Goal: Use online tool/utility: Utilize a website feature to perform a specific function

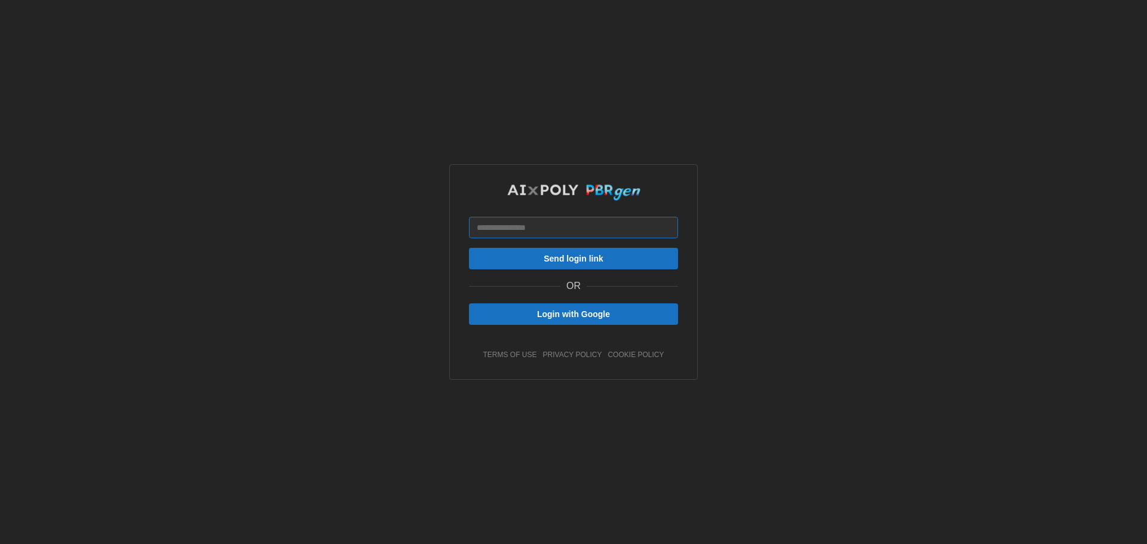
click at [590, 225] on input at bounding box center [573, 228] width 209 height 22
click at [564, 315] on span "Login with Google" at bounding box center [573, 314] width 73 height 20
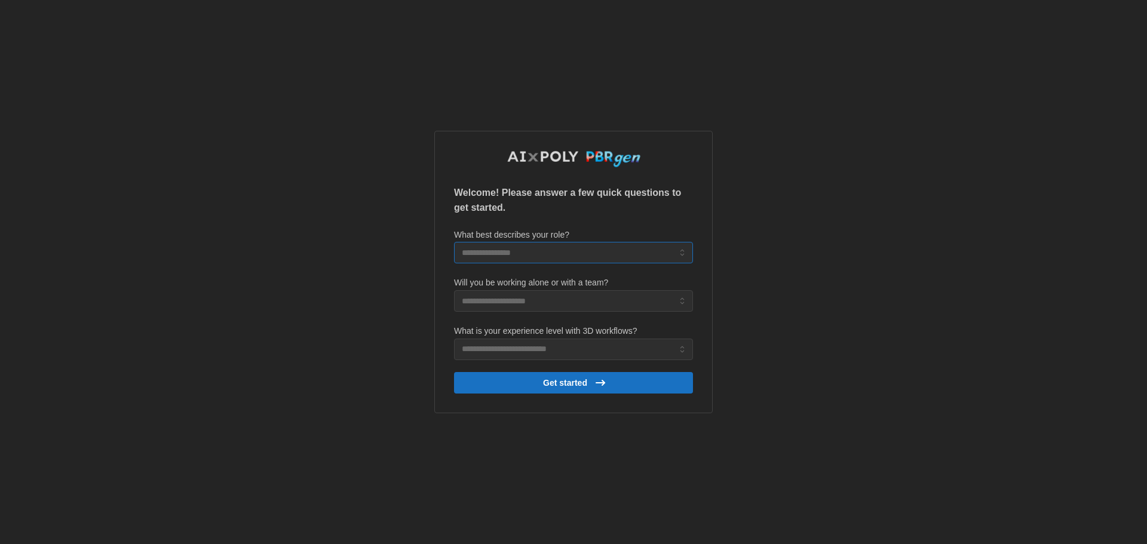
click at [540, 253] on input "What best describes your role?" at bounding box center [573, 253] width 239 height 22
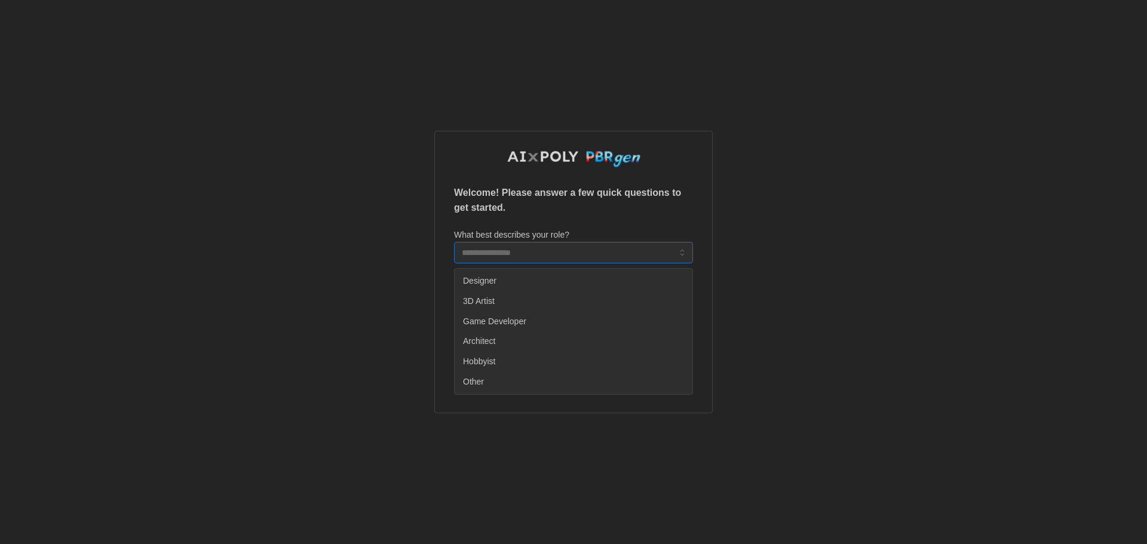
click at [491, 302] on span "3D Artist" at bounding box center [479, 301] width 32 height 13
type input "*********"
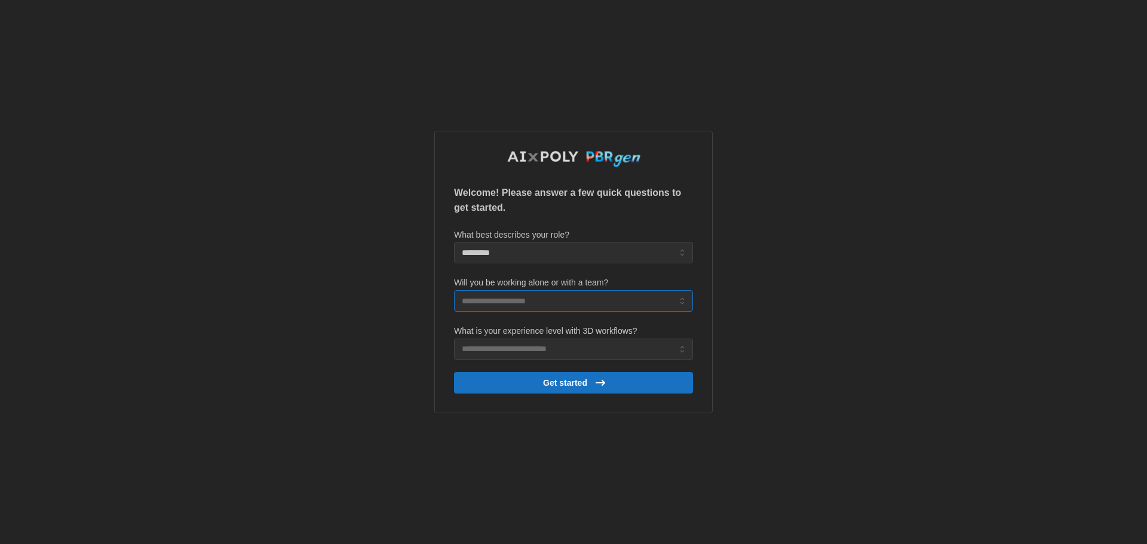
click at [510, 301] on input "Will you be working alone or with a team?" at bounding box center [573, 301] width 239 height 22
click at [567, 323] on div "Just me" at bounding box center [573, 330] width 233 height 20
type input "*******"
click at [551, 350] on input "What is your experience level with 3D workflows?" at bounding box center [573, 350] width 239 height 22
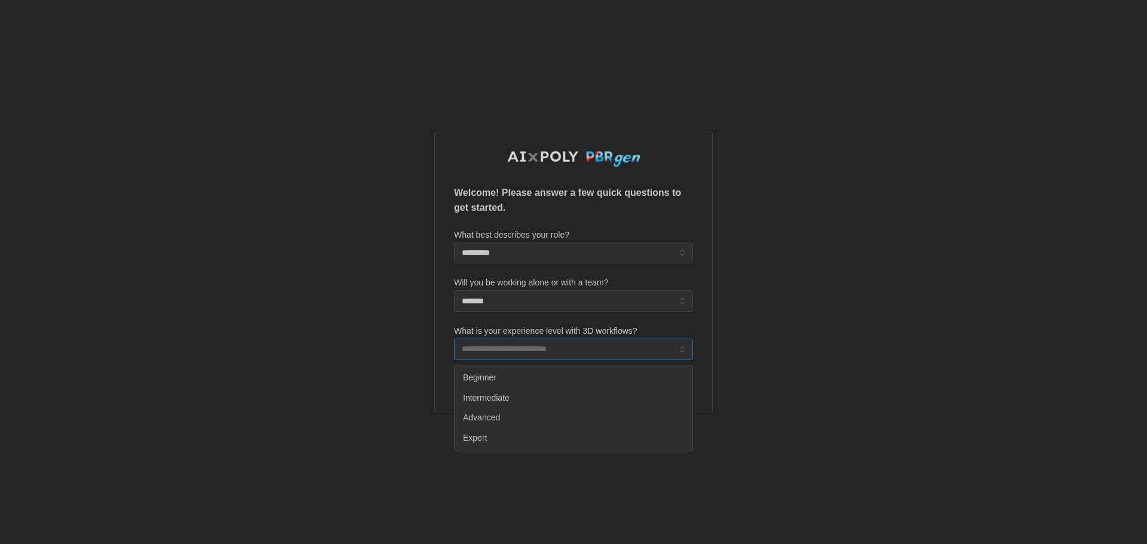
click at [567, 411] on div "Advanced" at bounding box center [573, 418] width 233 height 20
type input "********"
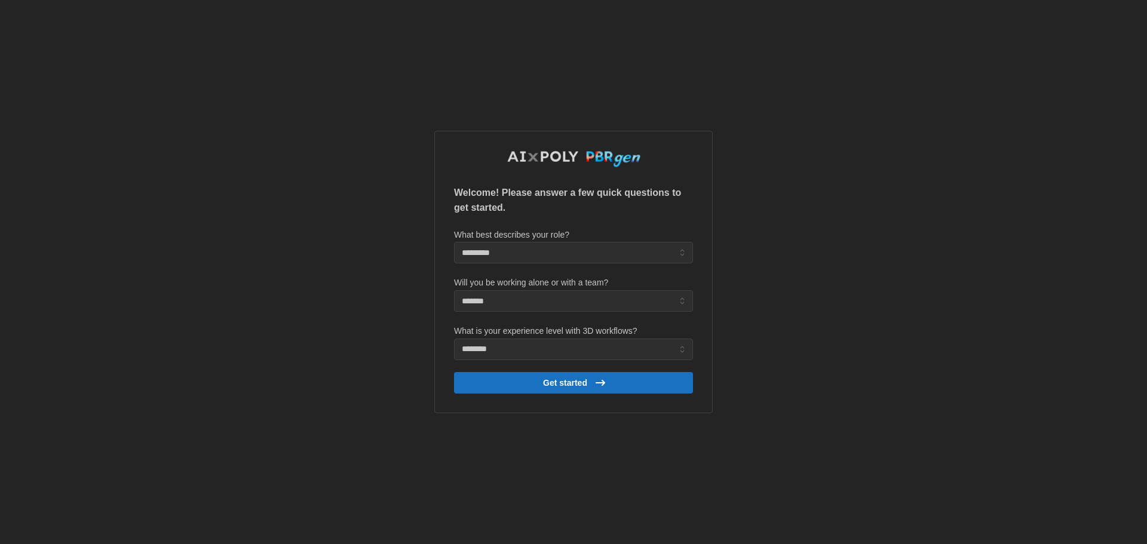
click at [566, 386] on span "Get started" at bounding box center [565, 383] width 44 height 20
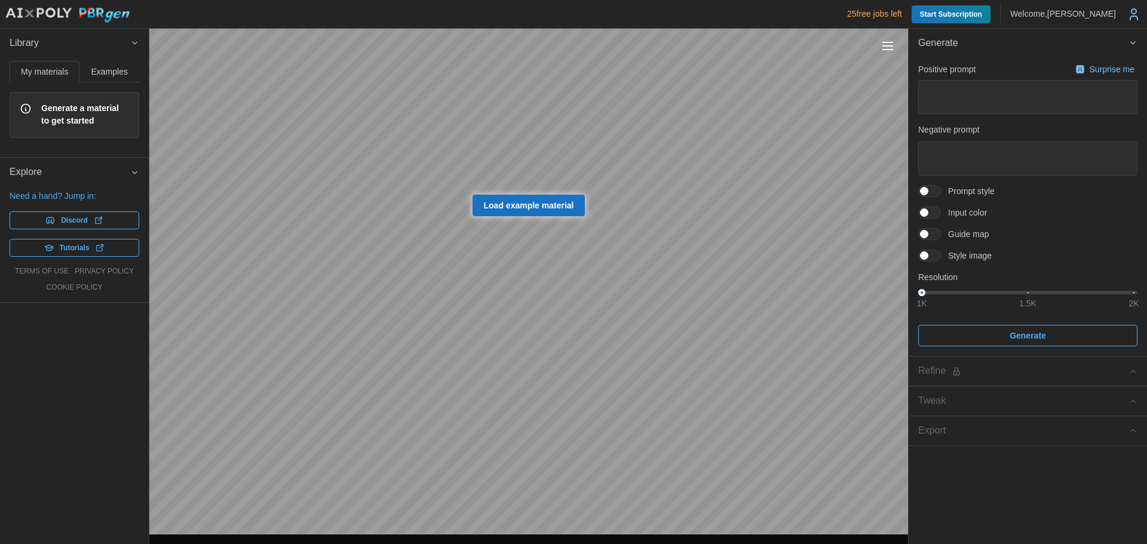
click at [108, 74] on span "Examples" at bounding box center [109, 72] width 36 height 8
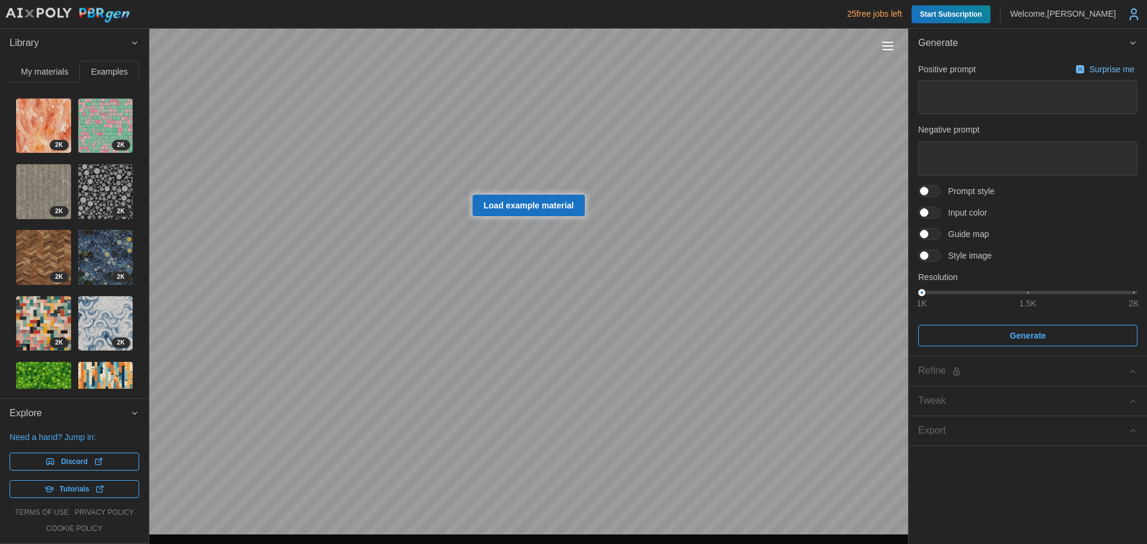
click at [43, 78] on button "My materials" at bounding box center [45, 72] width 70 height 22
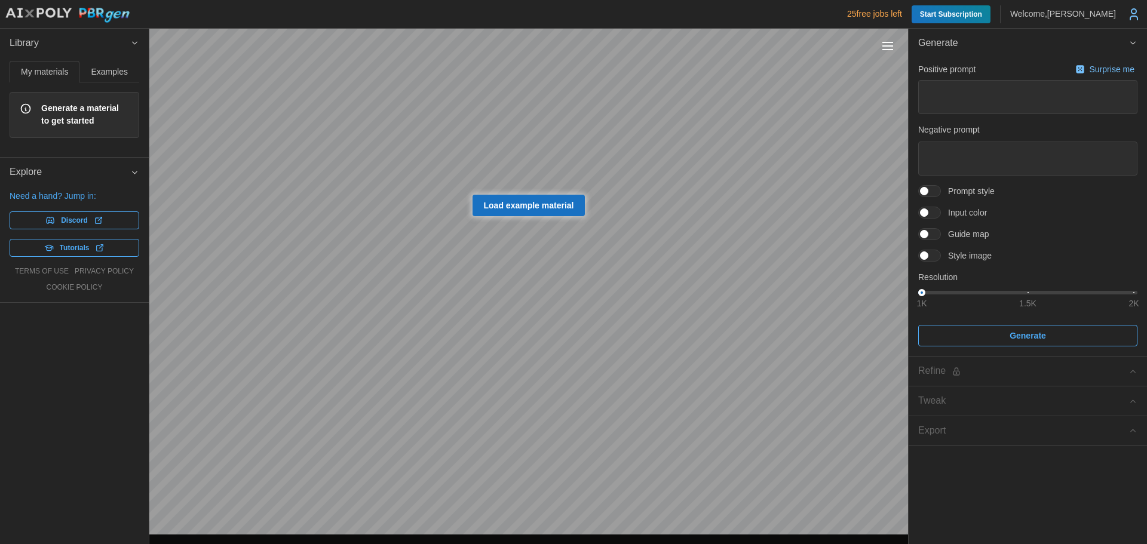
click at [57, 117] on span "Generate a material to get started" at bounding box center [85, 115] width 88 height 26
click at [62, 151] on div "My materials Examples Generate a material to get started 2 K 2 K 2 K 2 K 2 K 2 …" at bounding box center [74, 107] width 149 height 99
click at [96, 74] on span "Examples" at bounding box center [109, 72] width 36 height 8
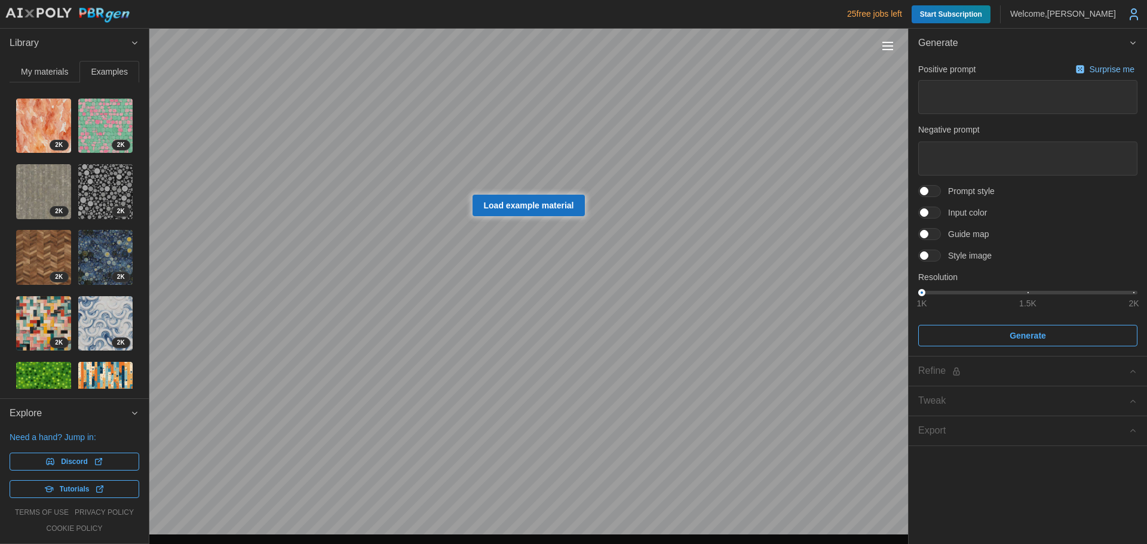
click at [84, 234] on img at bounding box center [105, 257] width 55 height 55
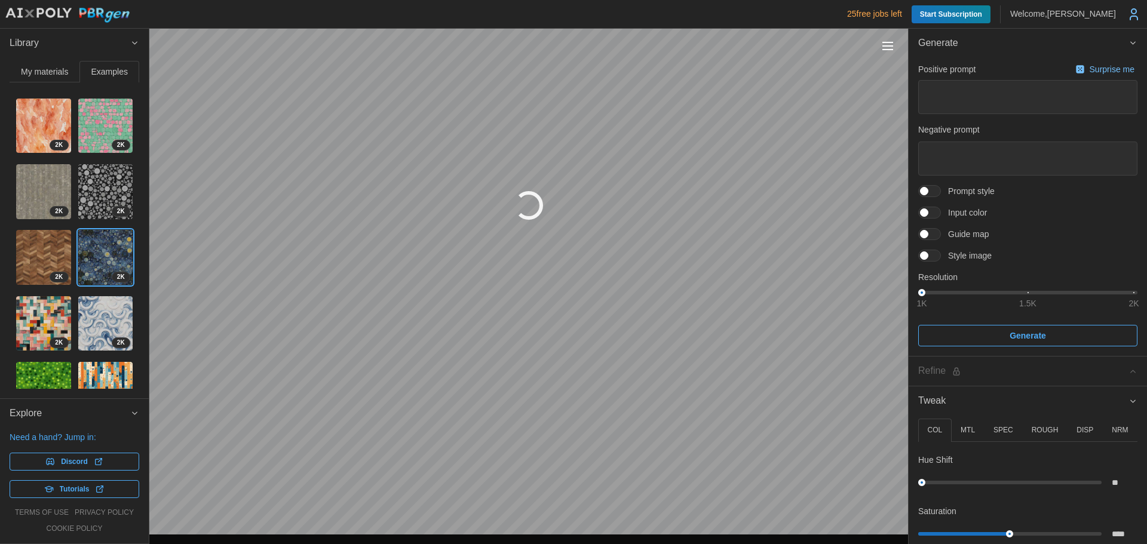
type textarea "*"
type textarea "**********"
type input "****"
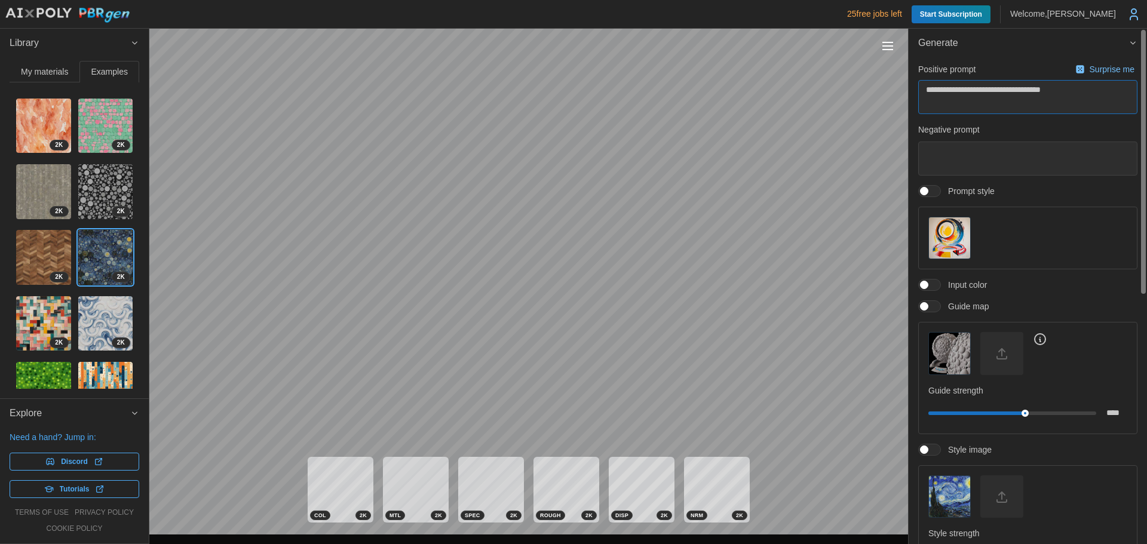
click at [1051, 93] on textarea "**********" at bounding box center [1027, 97] width 219 height 34
click at [1093, 76] on span "Surprise me" at bounding box center [1105, 70] width 64 height 16
type textarea "*"
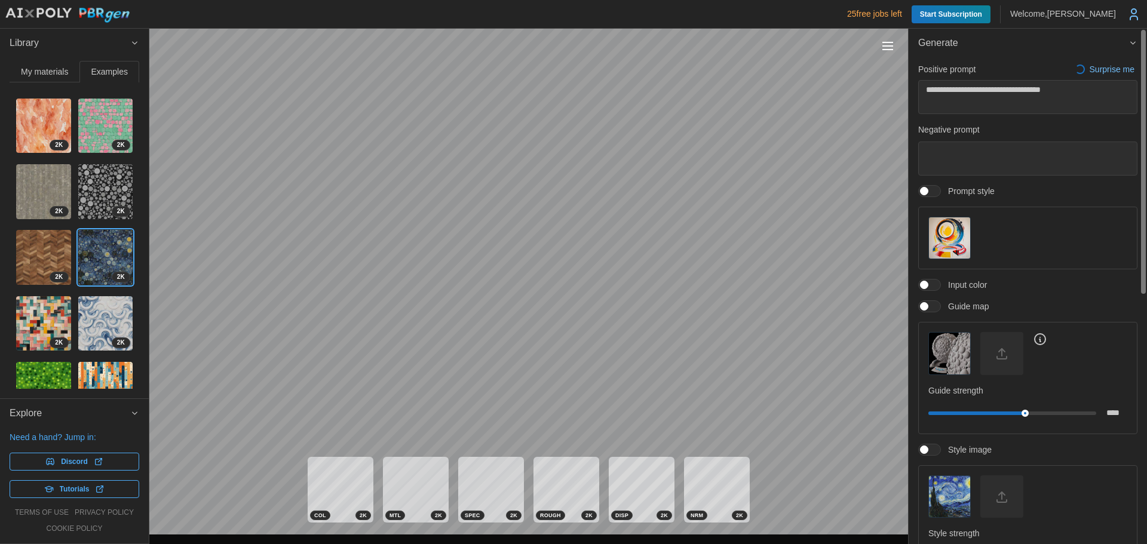
type textarea "**********"
click at [947, 240] on img "button" at bounding box center [949, 238] width 41 height 41
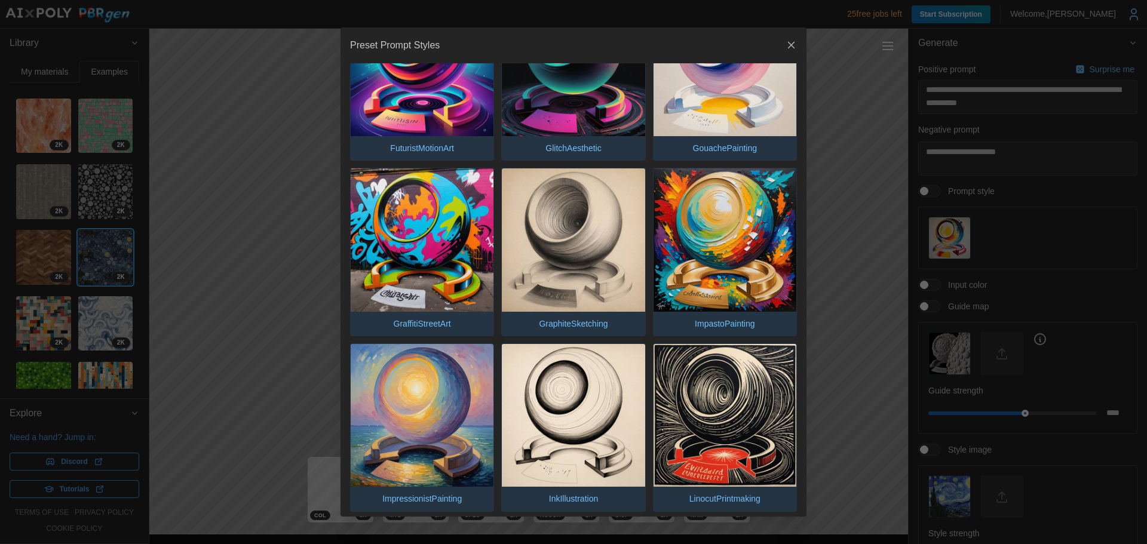
scroll to position [956, 0]
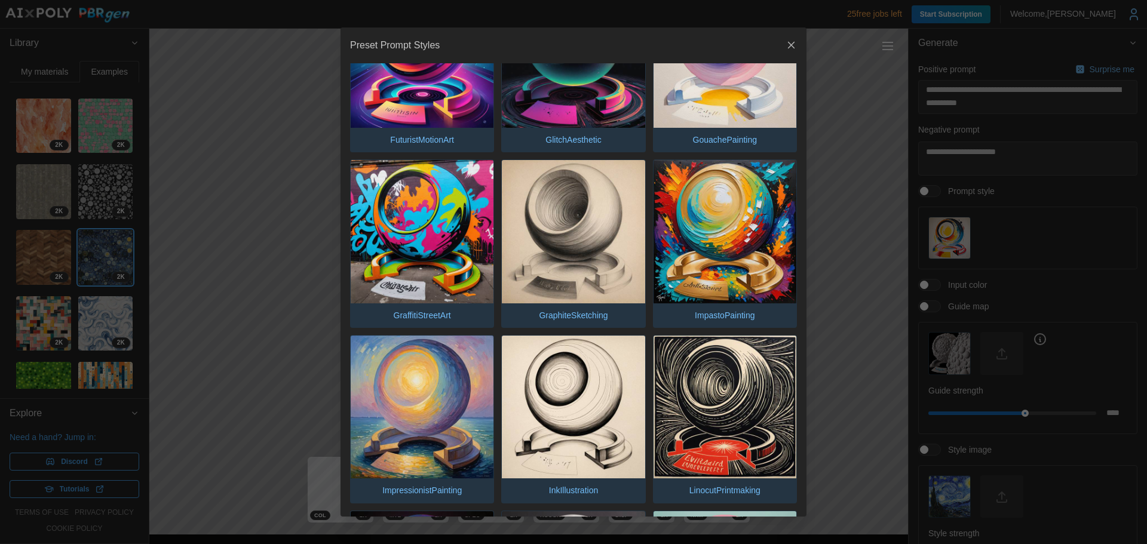
click at [708, 200] on img "button" at bounding box center [725, 231] width 143 height 143
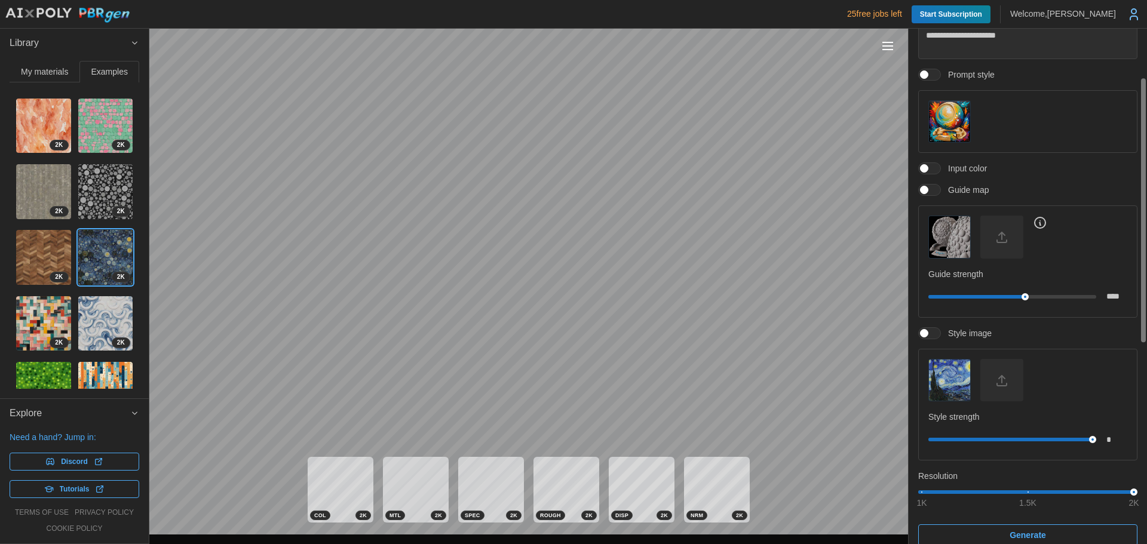
scroll to position [120, 0]
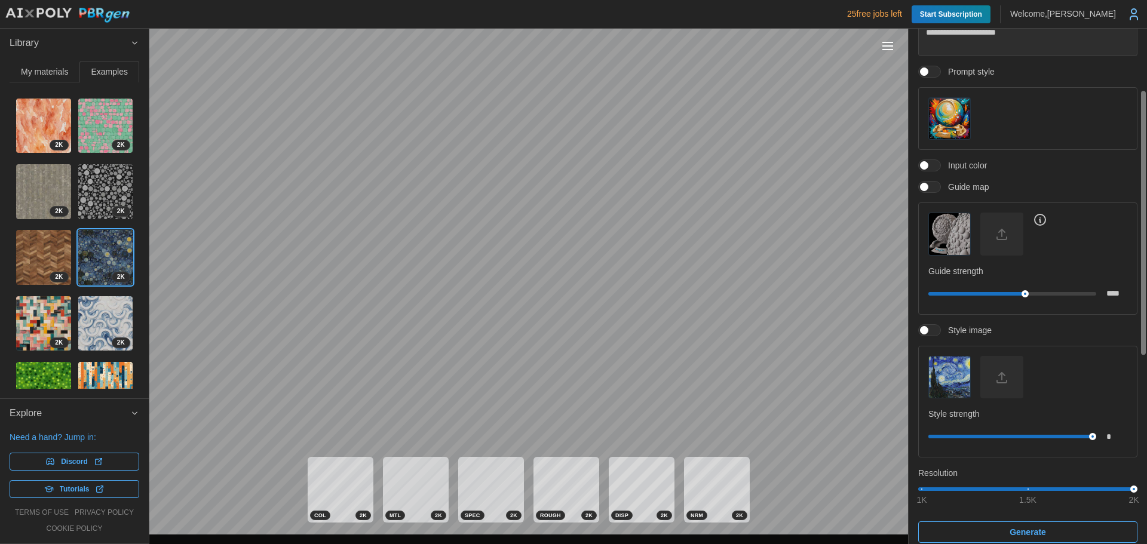
click at [945, 233] on img "button" at bounding box center [949, 233] width 41 height 41
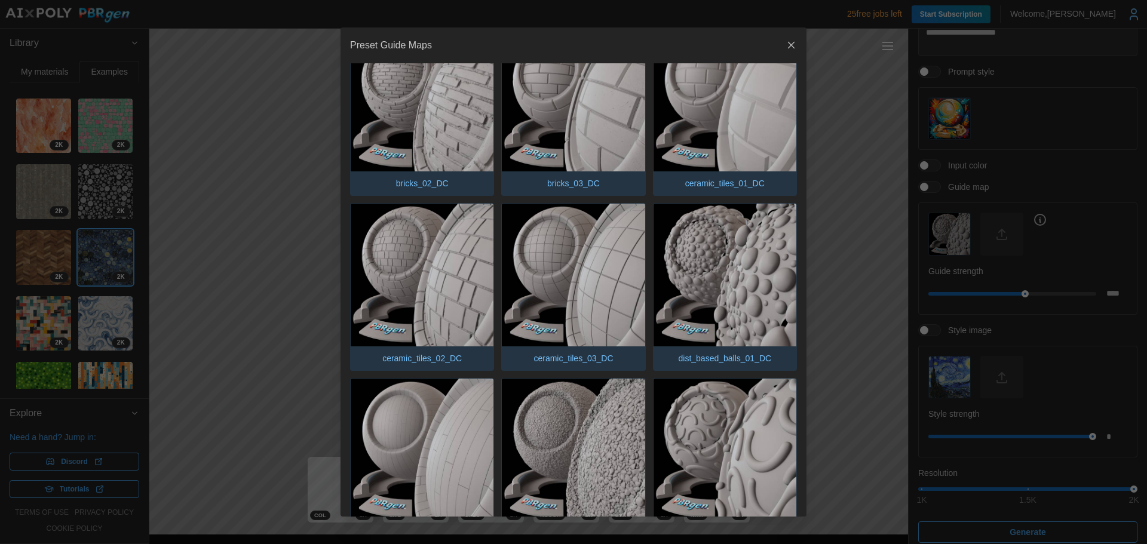
scroll to position [0, 0]
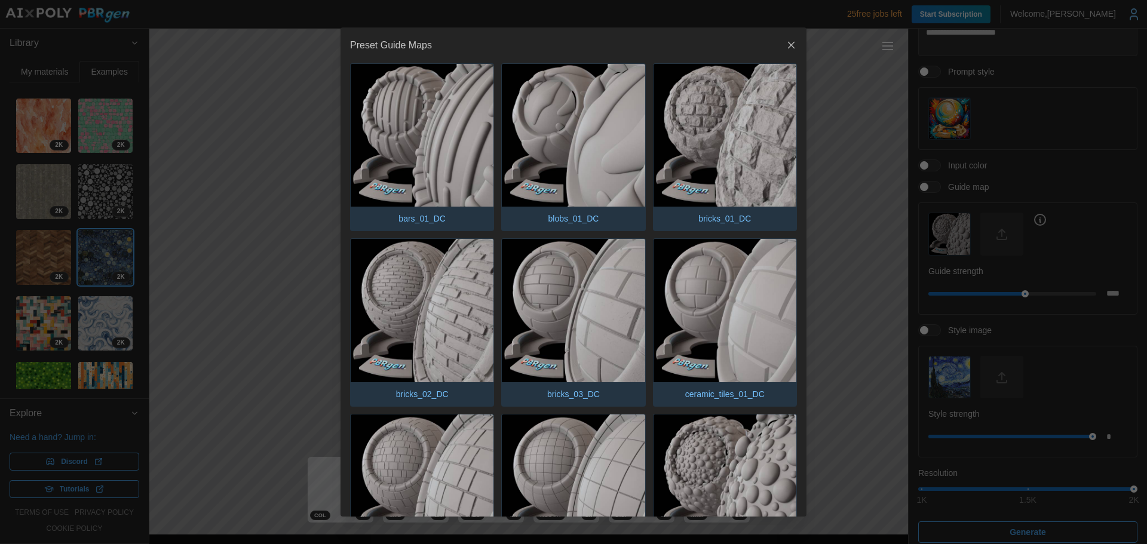
click at [742, 133] on img "button" at bounding box center [725, 135] width 143 height 143
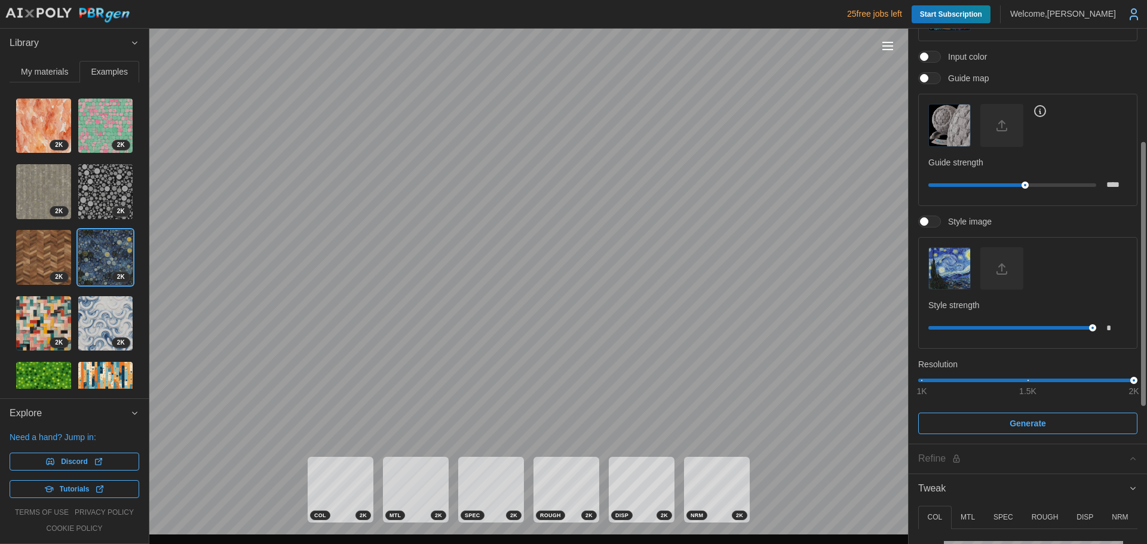
scroll to position [359, 0]
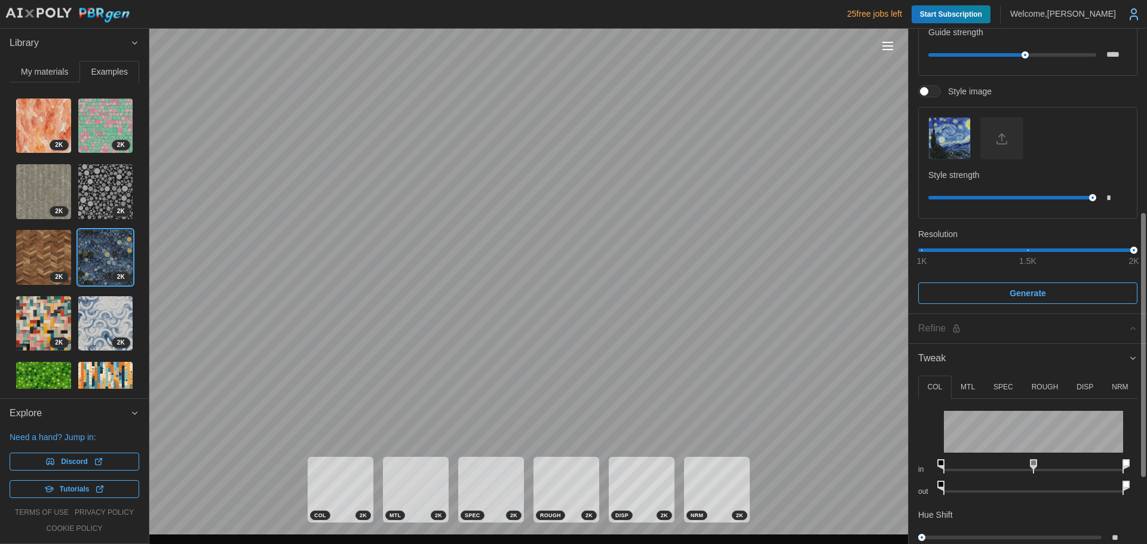
click at [952, 131] on img "button" at bounding box center [949, 138] width 41 height 41
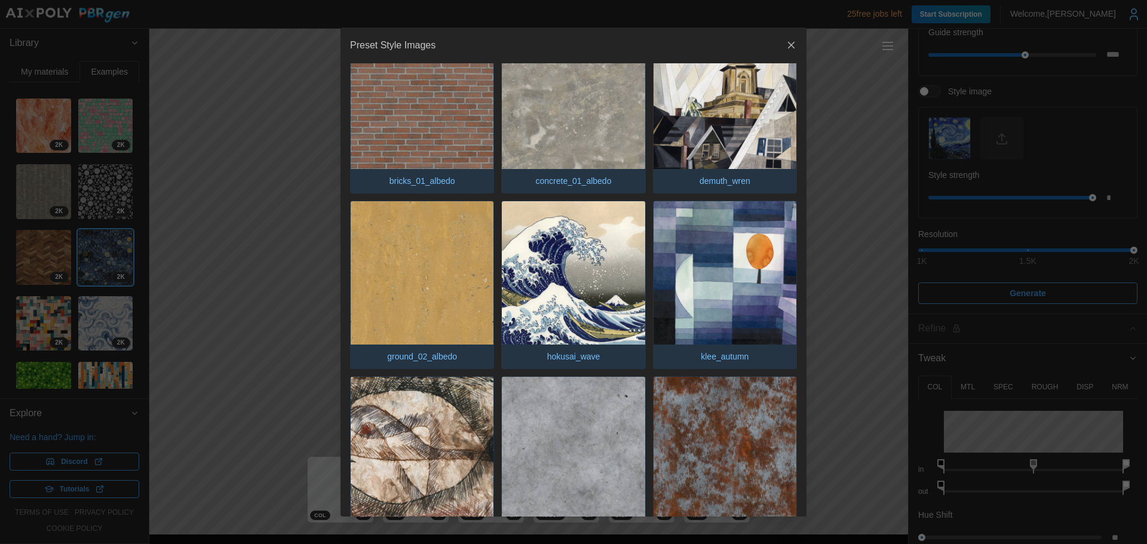
scroll to position [777, 0]
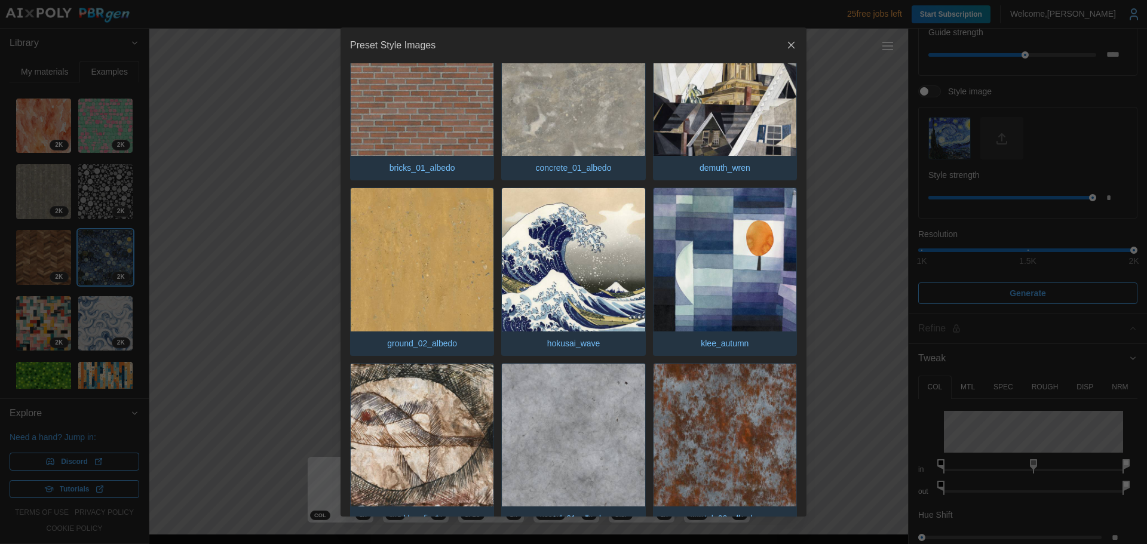
click at [431, 99] on img "button" at bounding box center [422, 84] width 143 height 143
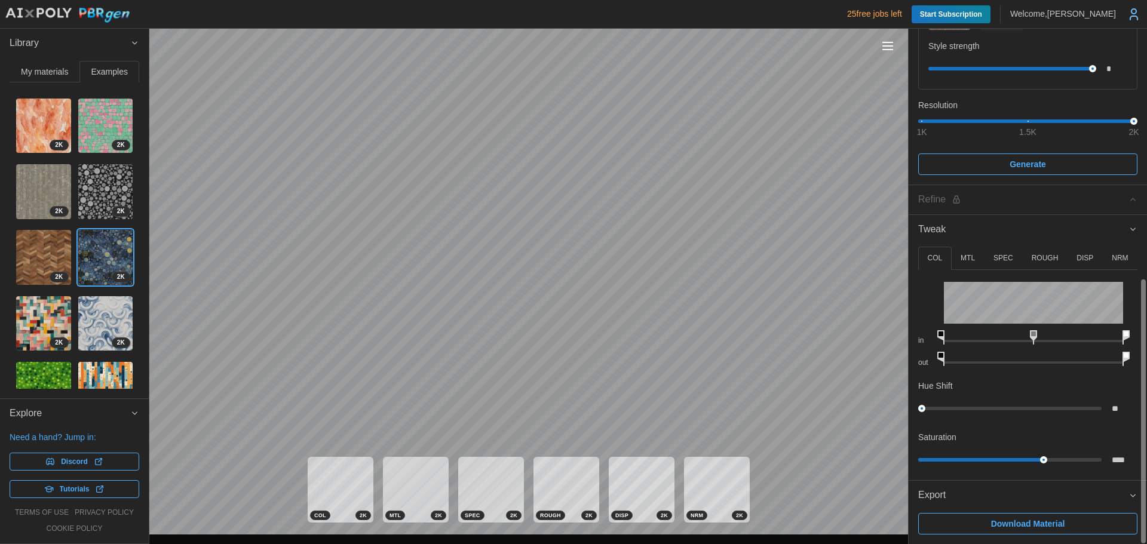
scroll to position [488, 0]
click at [967, 257] on p "MTL" at bounding box center [968, 258] width 14 height 10
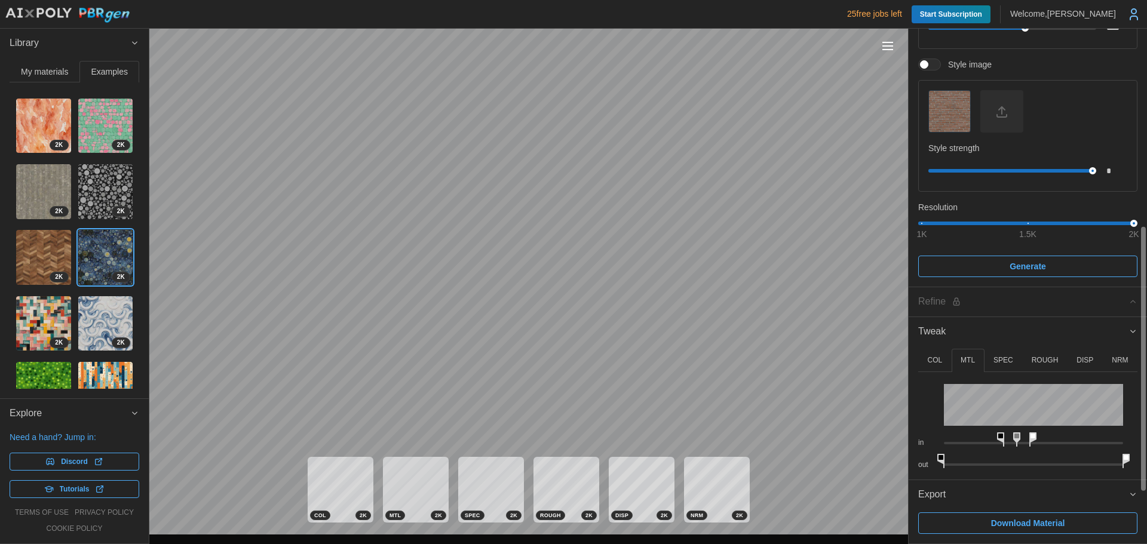
scroll to position [385, 0]
click at [1015, 367] on button "SPEC" at bounding box center [1004, 360] width 38 height 23
click at [946, 359] on button "COL" at bounding box center [934, 360] width 33 height 23
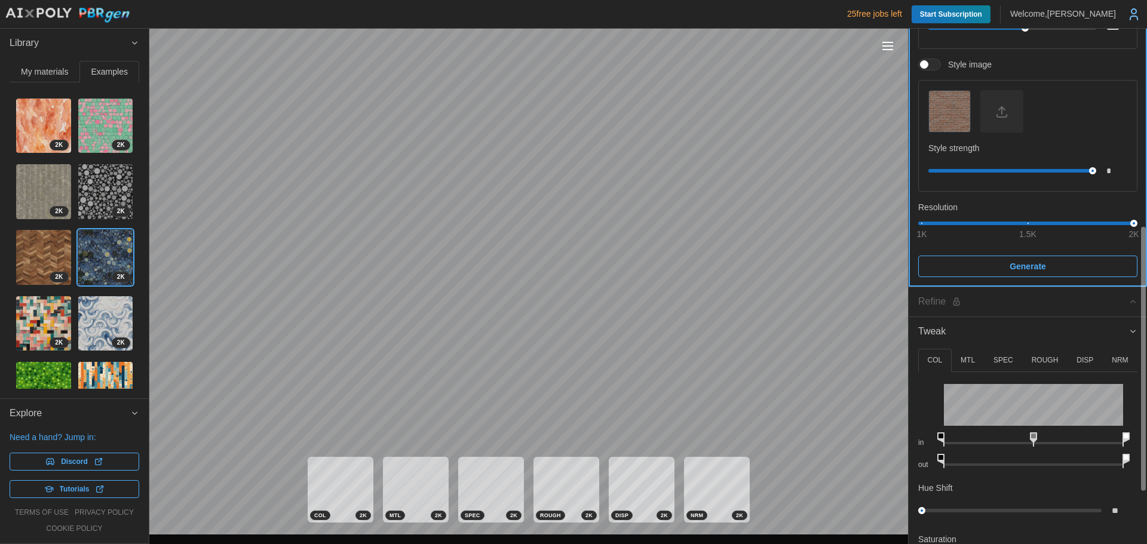
click at [1016, 270] on span "Generate" at bounding box center [1028, 266] width 36 height 20
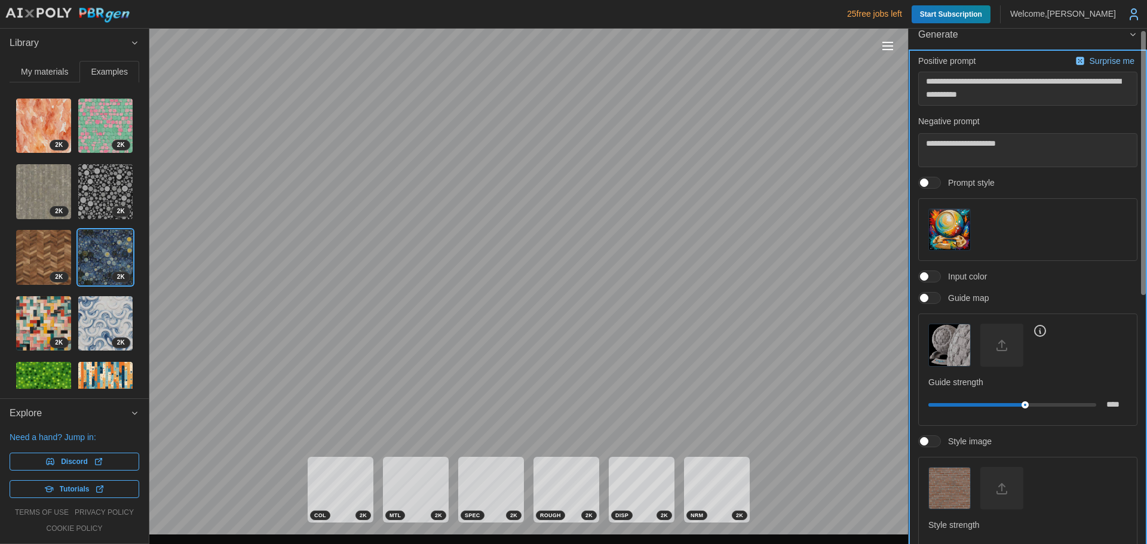
scroll to position [0, 0]
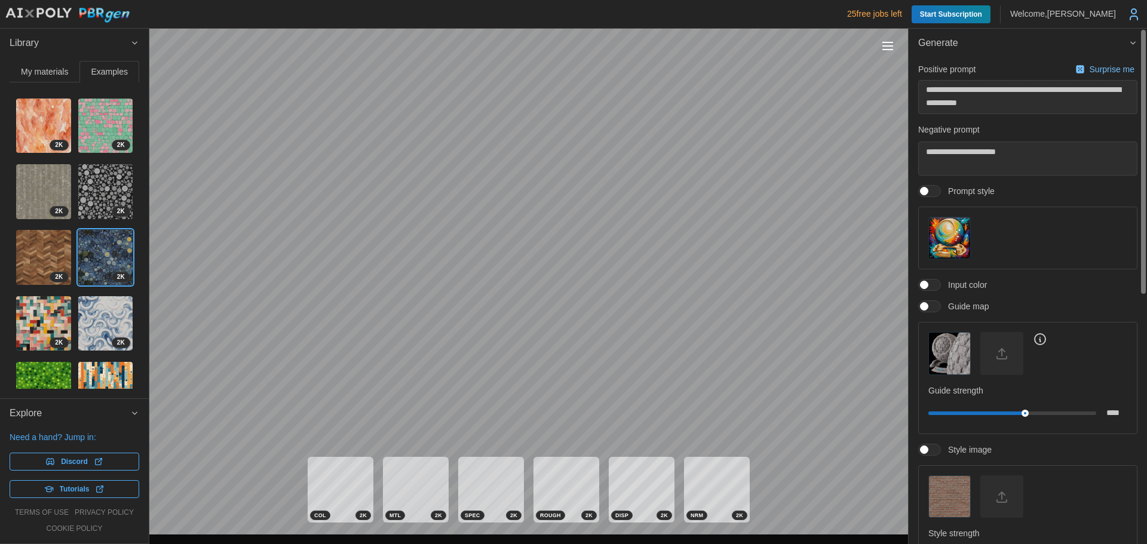
click at [1129, 9] on icon at bounding box center [1134, 14] width 14 height 14
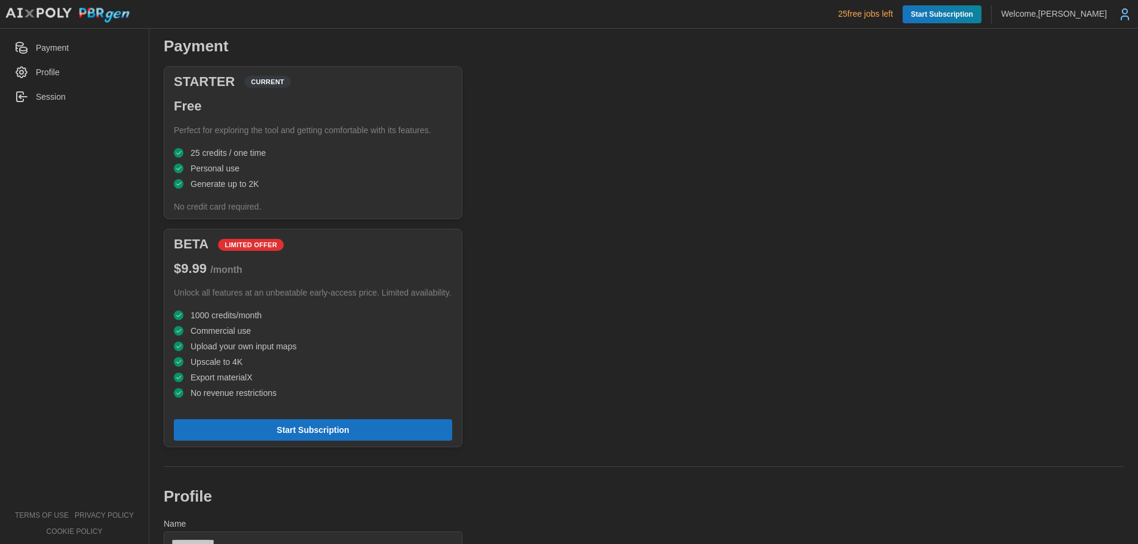
click at [1129, 9] on icon at bounding box center [1125, 14] width 14 height 14
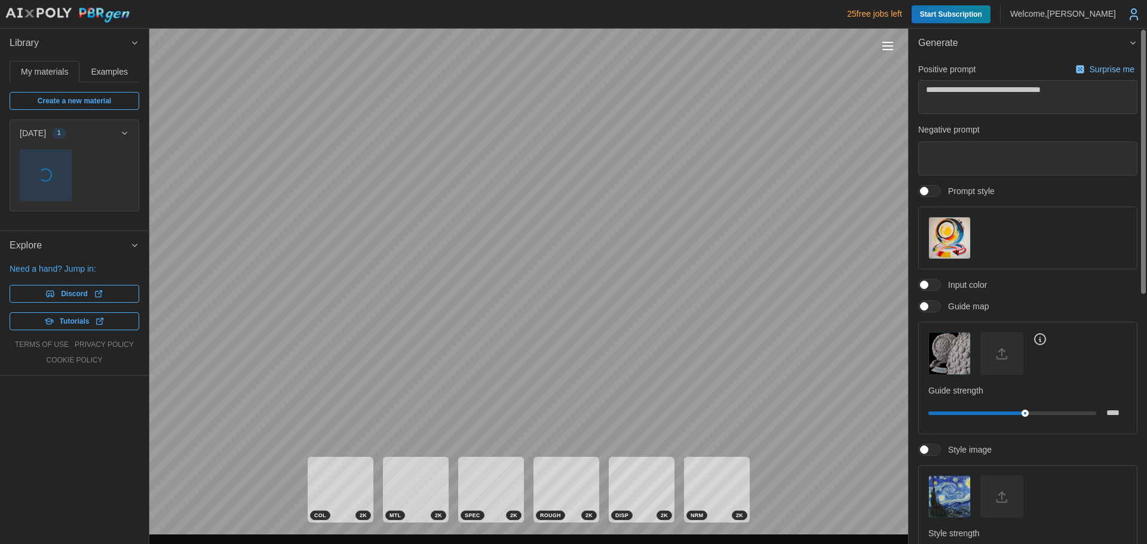
click at [46, 127] on p "[DATE]" at bounding box center [33, 133] width 26 height 12
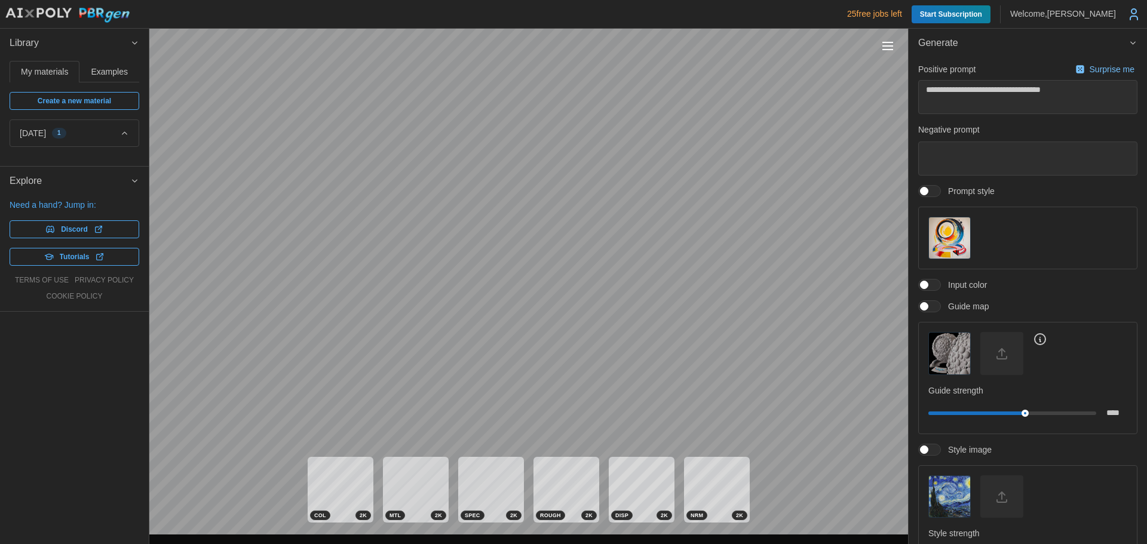
click at [90, 133] on div "[DATE] 1" at bounding box center [70, 133] width 100 height 12
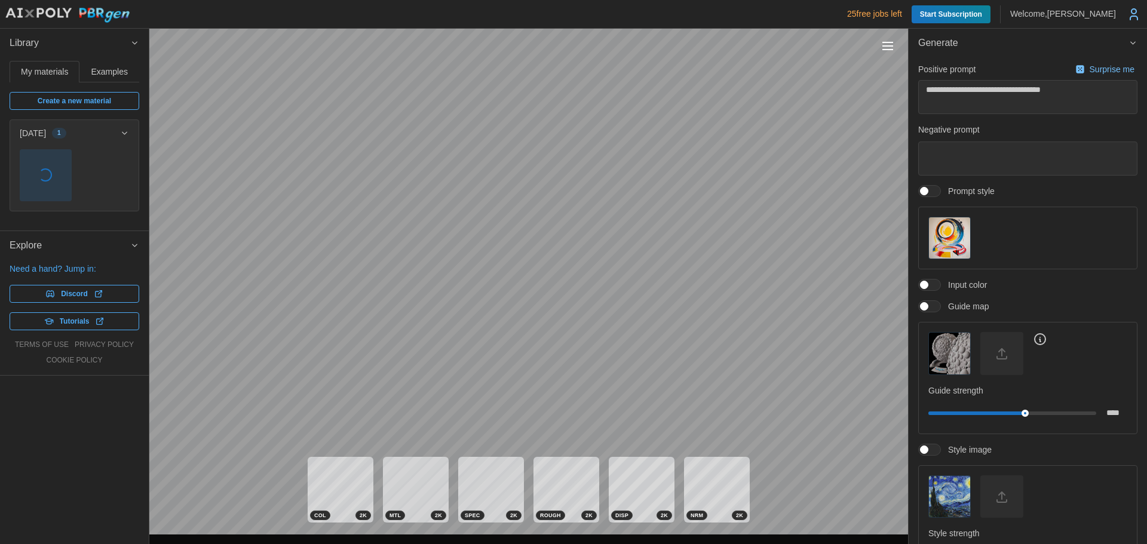
click at [64, 160] on span "button" at bounding box center [45, 175] width 51 height 51
click at [51, 169] on img at bounding box center [45, 175] width 51 height 51
type textarea "*"
type input "****"
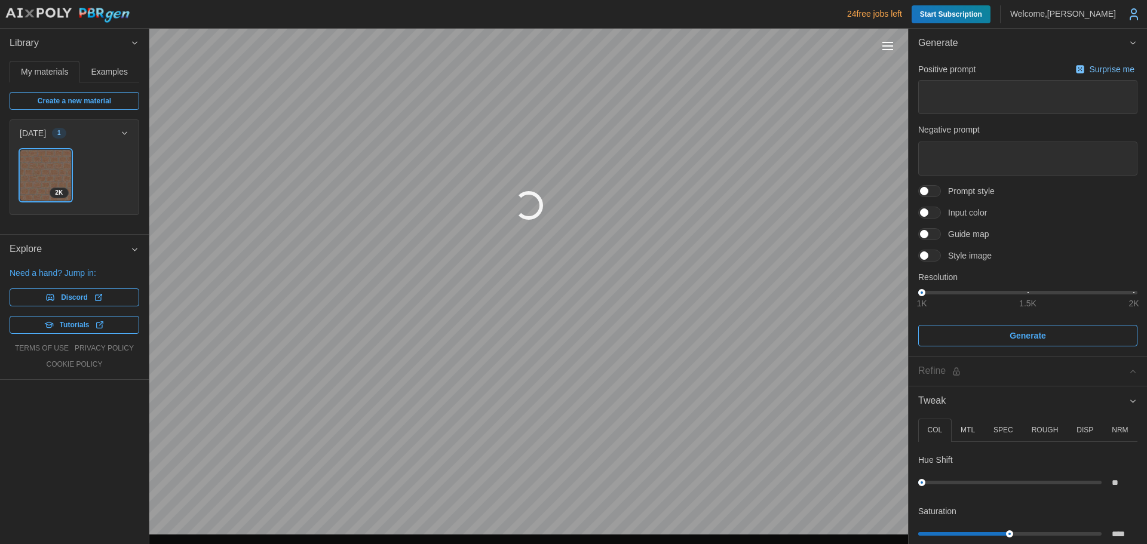
type textarea "*"
type textarea "**********"
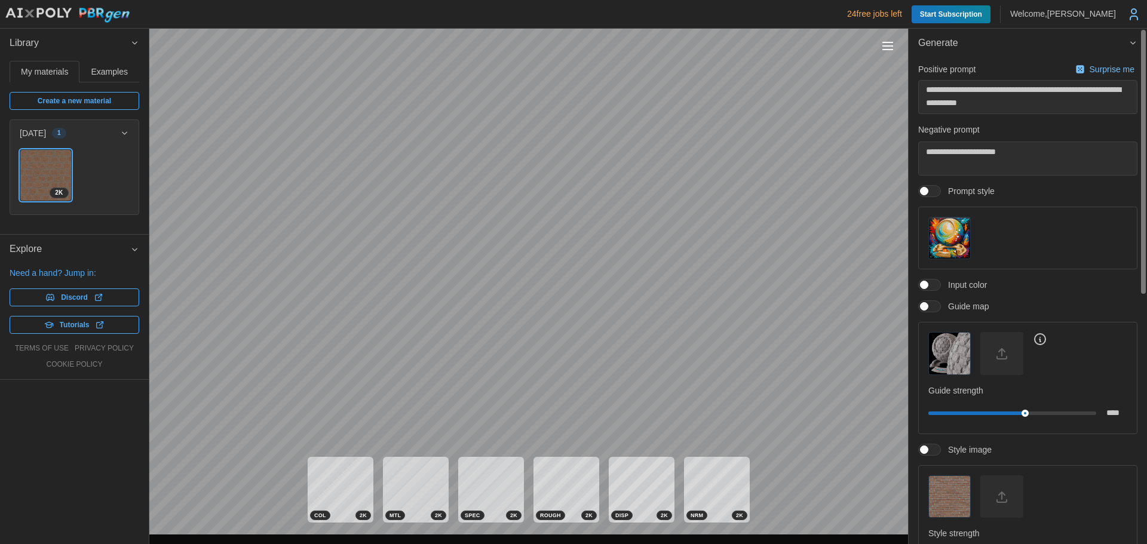
click at [949, 241] on img "button" at bounding box center [949, 238] width 41 height 41
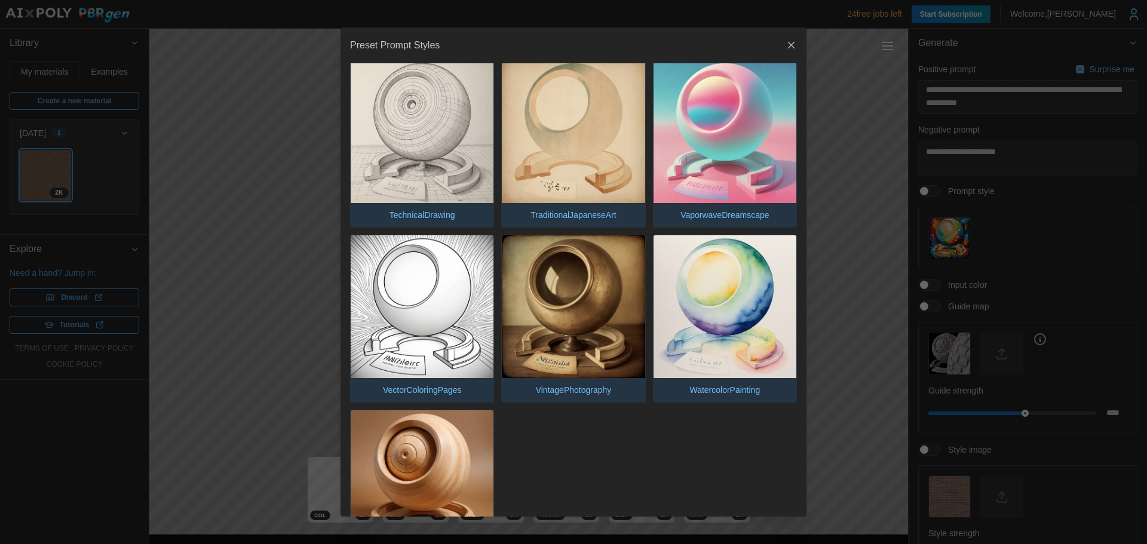
scroll to position [2998, 0]
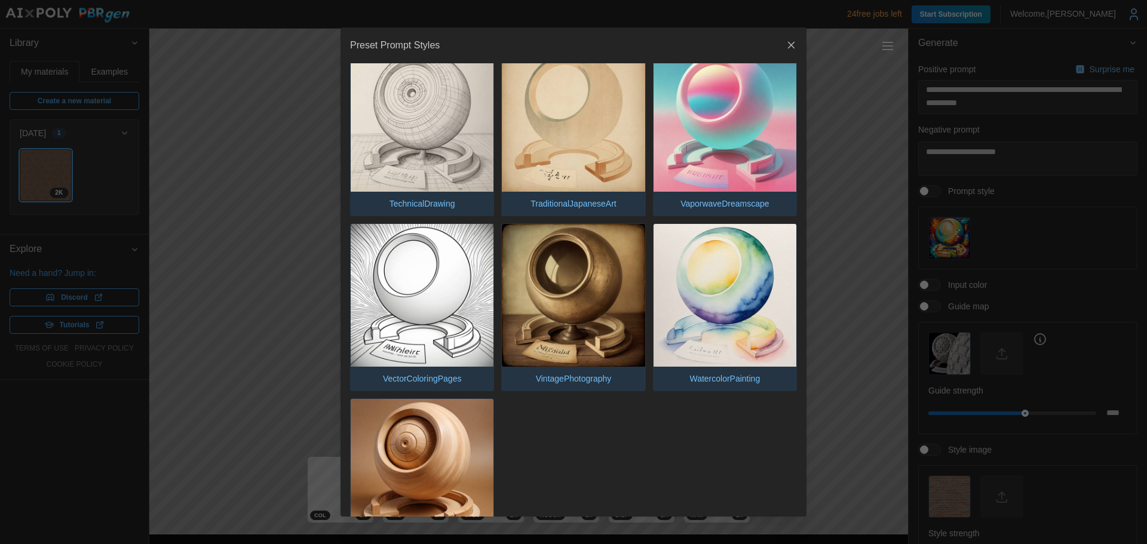
click at [395, 415] on img "button" at bounding box center [422, 470] width 143 height 143
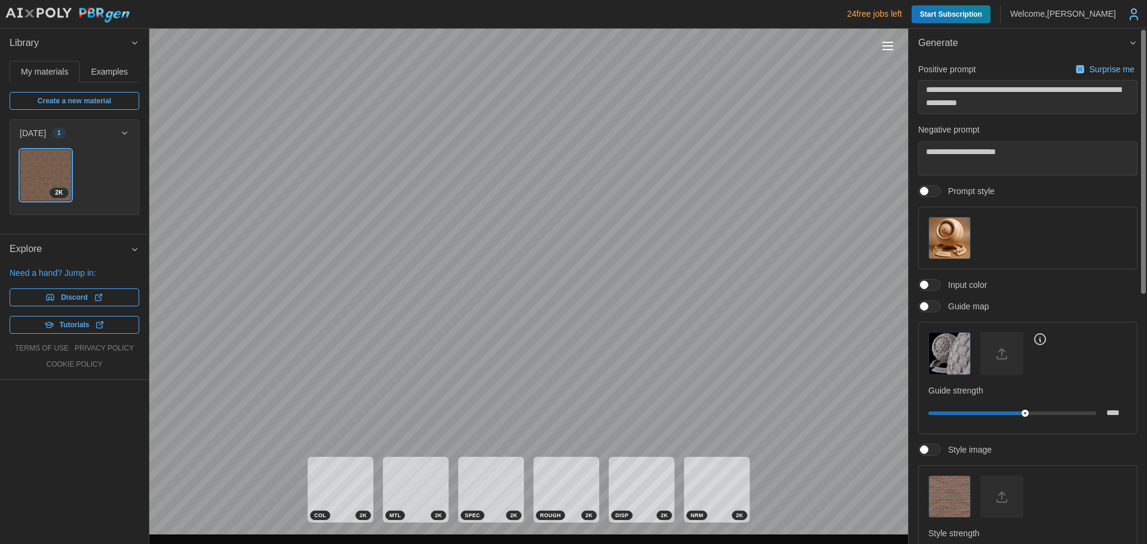
click at [936, 353] on img "button" at bounding box center [949, 353] width 41 height 41
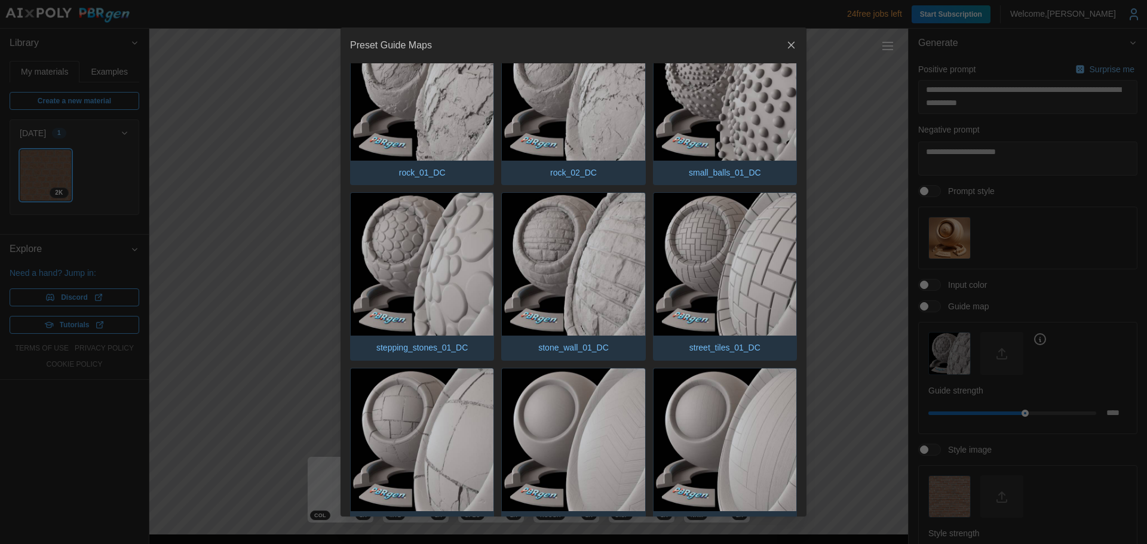
scroll to position [1101, 0]
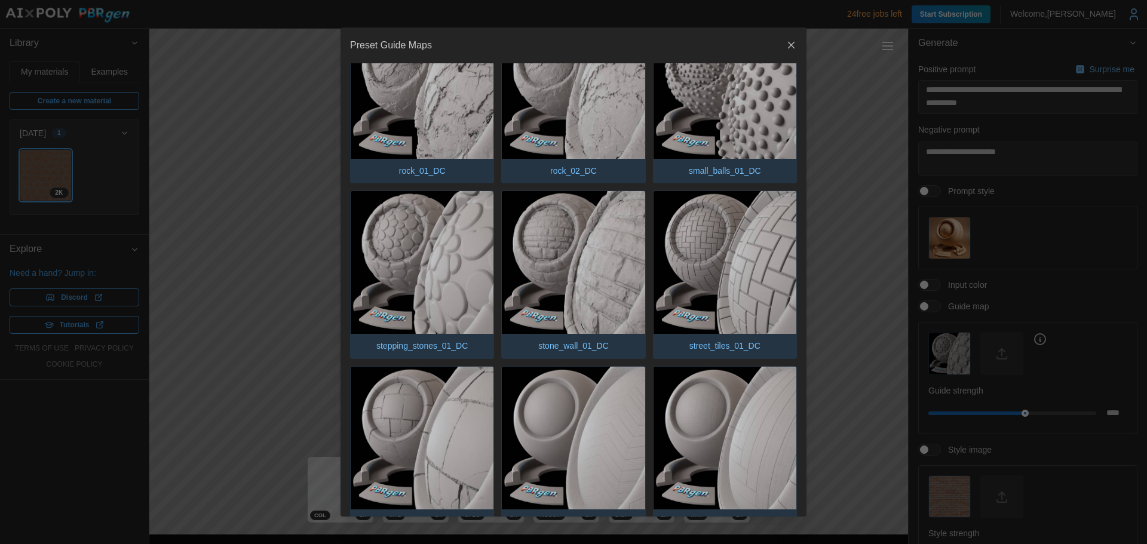
click at [730, 415] on img "button" at bounding box center [725, 438] width 143 height 143
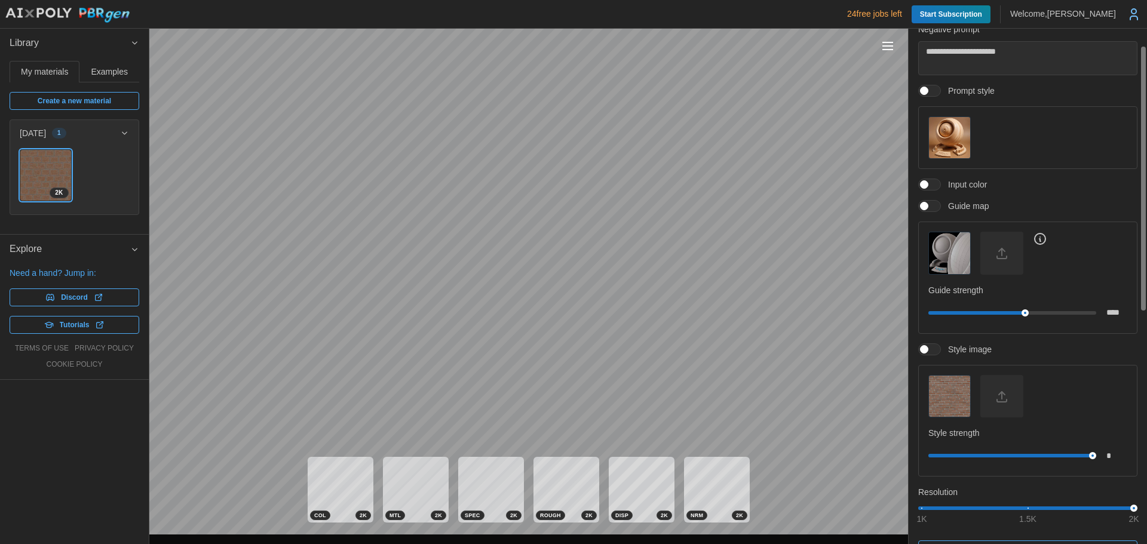
scroll to position [120, 0]
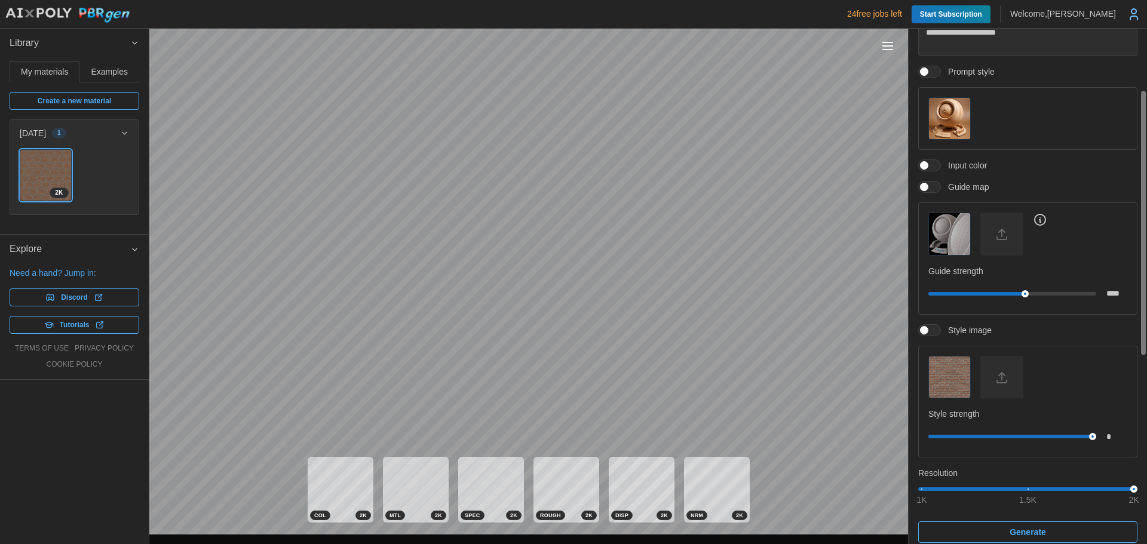
click at [953, 378] on img "button" at bounding box center [949, 377] width 41 height 41
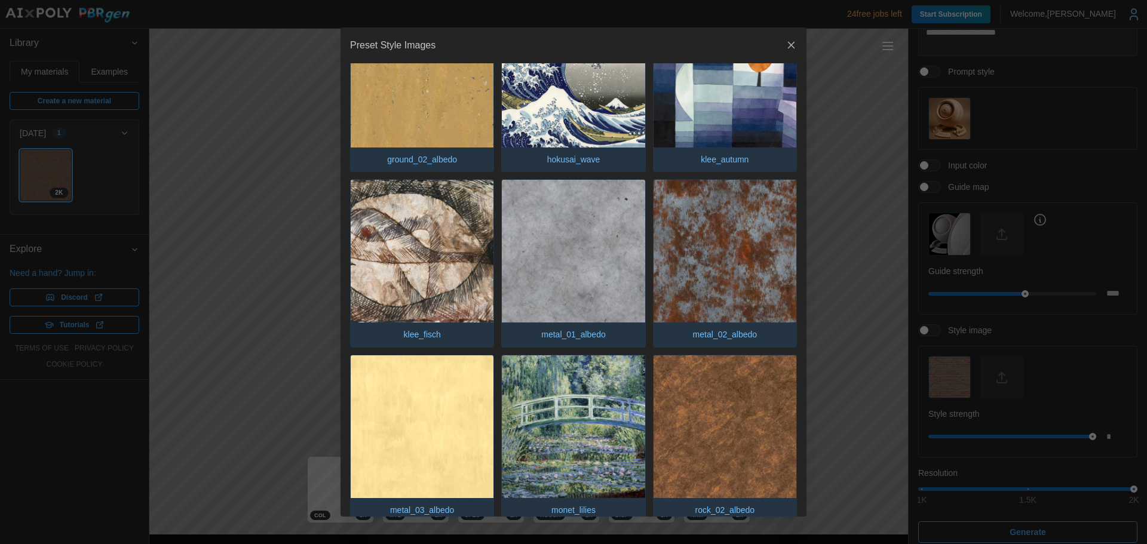
scroll to position [1285, 0]
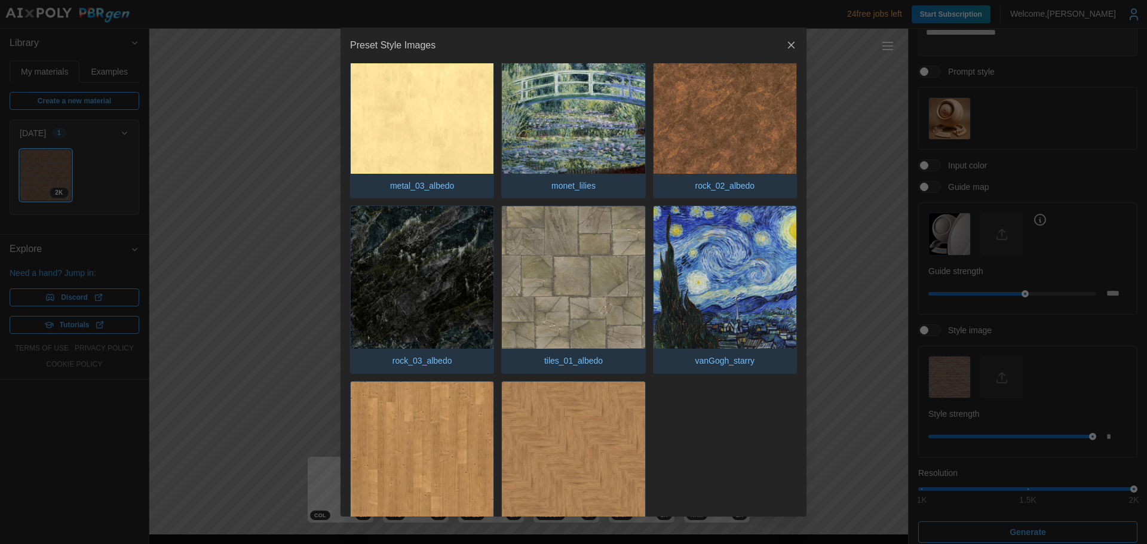
click at [424, 383] on img "button" at bounding box center [422, 453] width 143 height 143
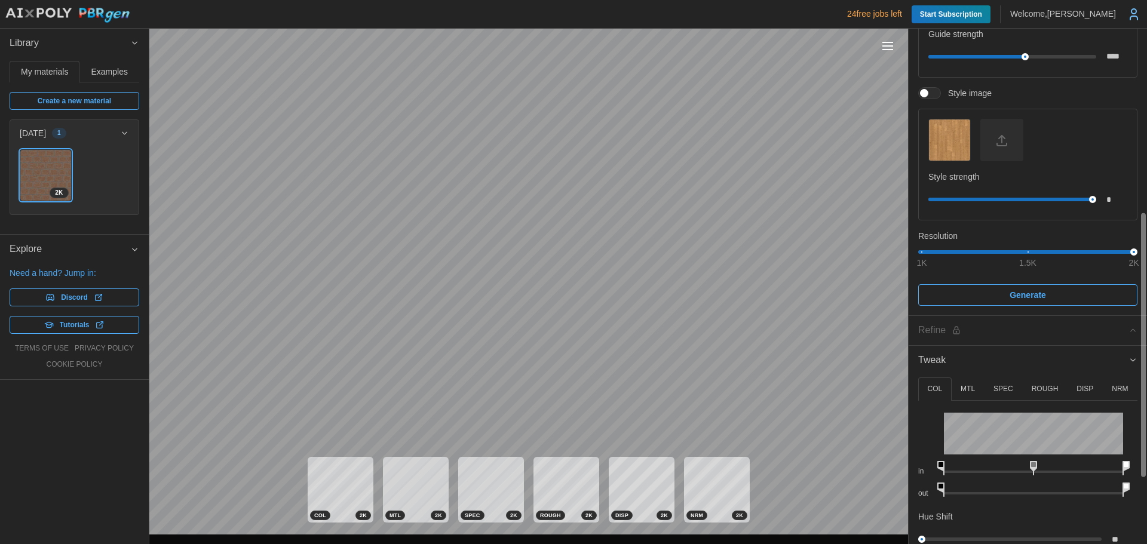
scroll to position [359, 0]
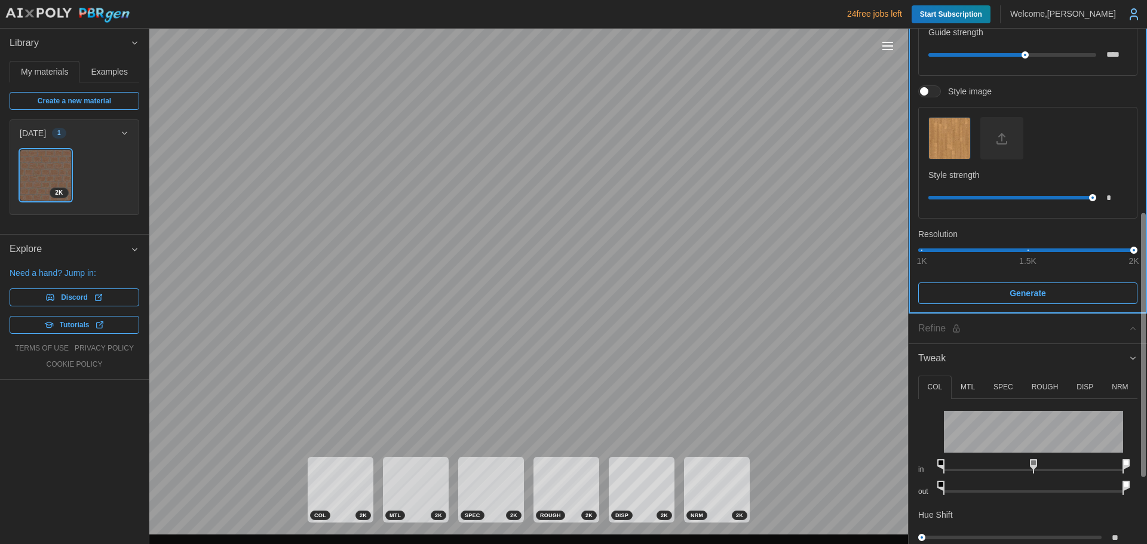
click at [1022, 298] on span "Generate" at bounding box center [1028, 293] width 36 height 20
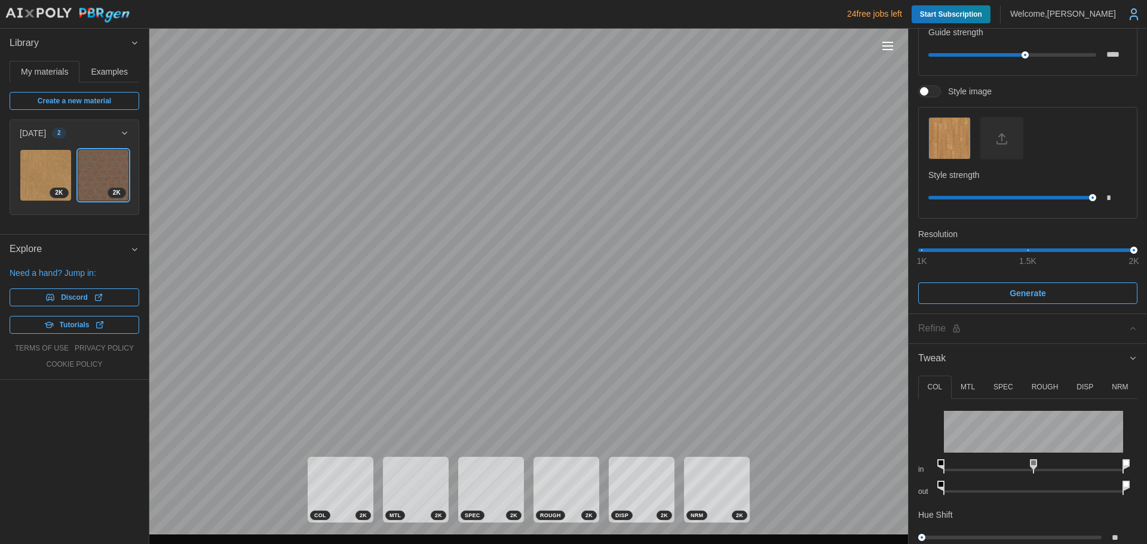
click at [19, 169] on div "2 K 2 K" at bounding box center [74, 180] width 128 height 68
click at [36, 171] on img at bounding box center [45, 175] width 51 height 51
type textarea "*"
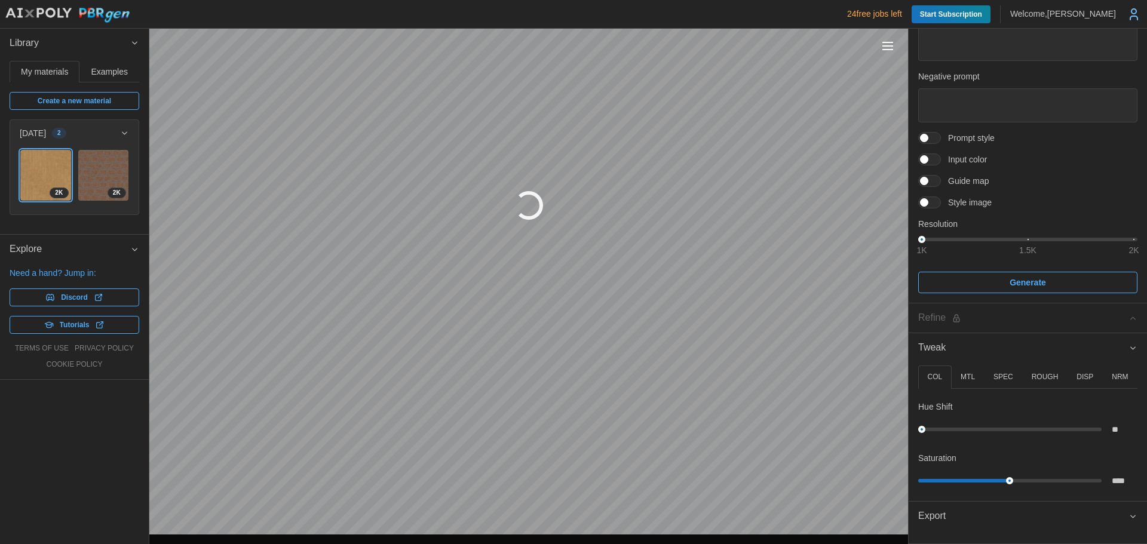
scroll to position [53, 0]
type textarea "*"
type textarea "**********"
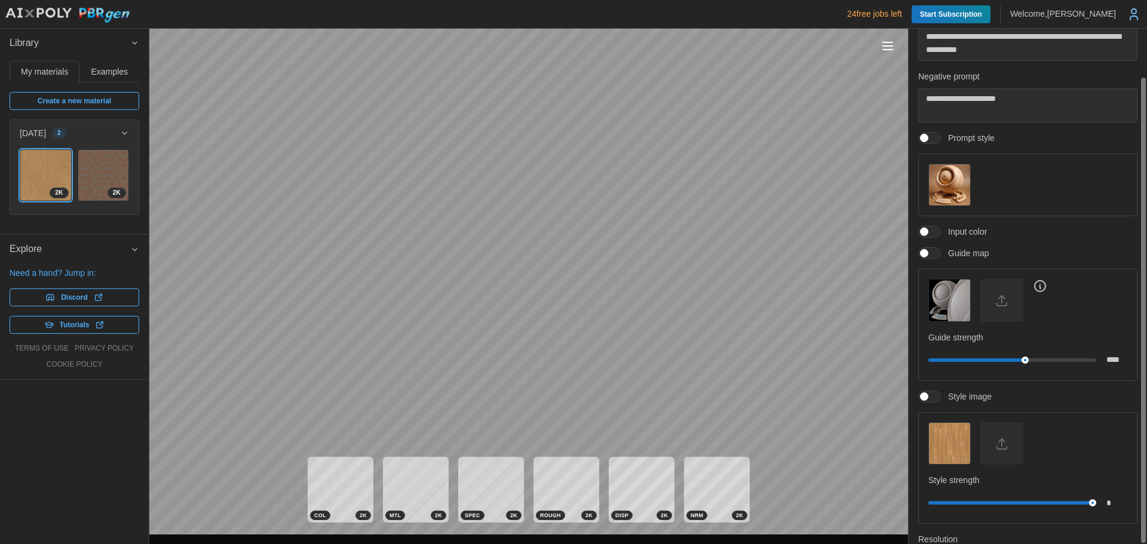
scroll to position [359, 0]
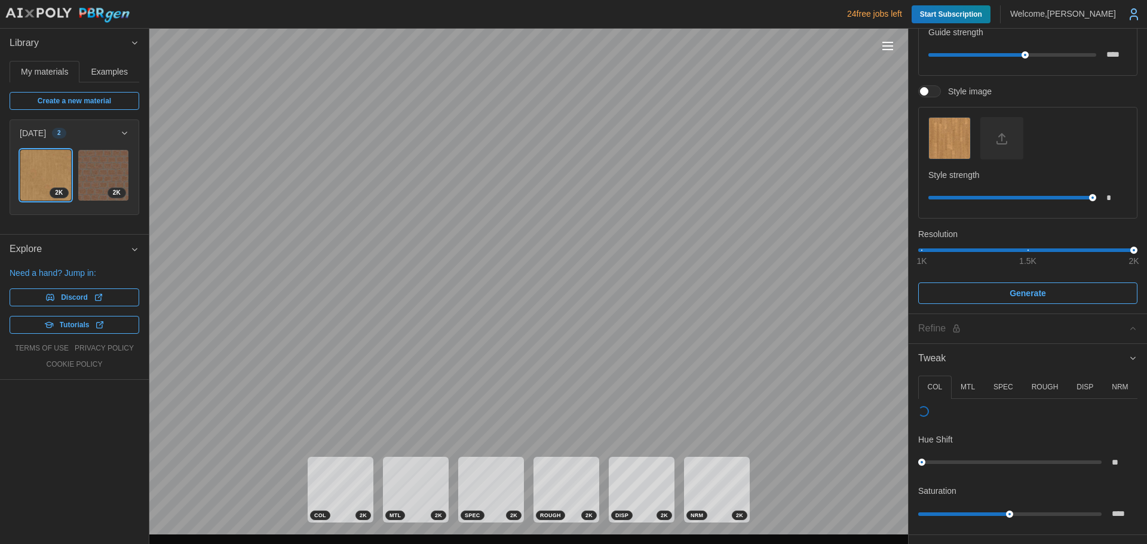
type textarea "*"
